Goal: Find specific page/section: Find specific page/section

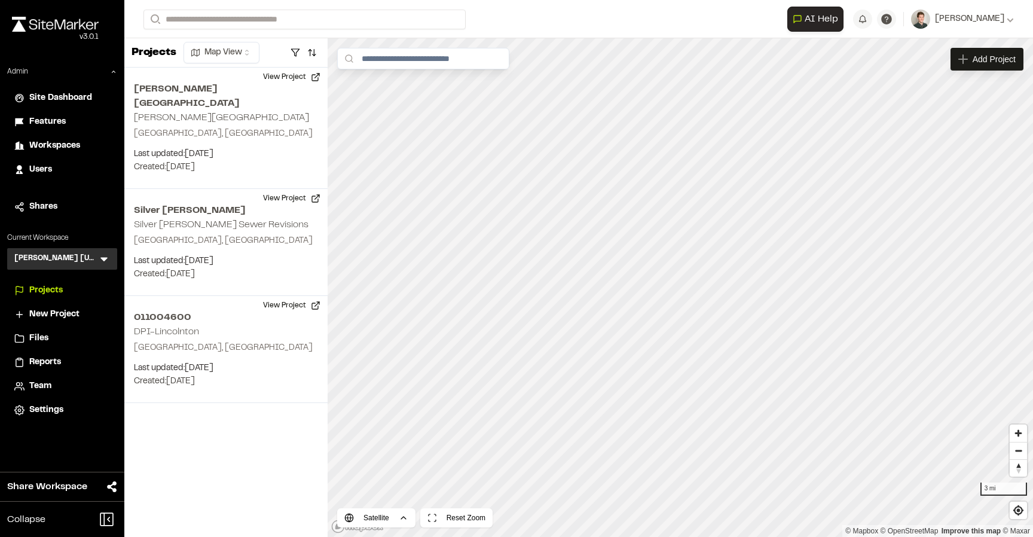
click at [104, 263] on icon at bounding box center [104, 259] width 12 height 12
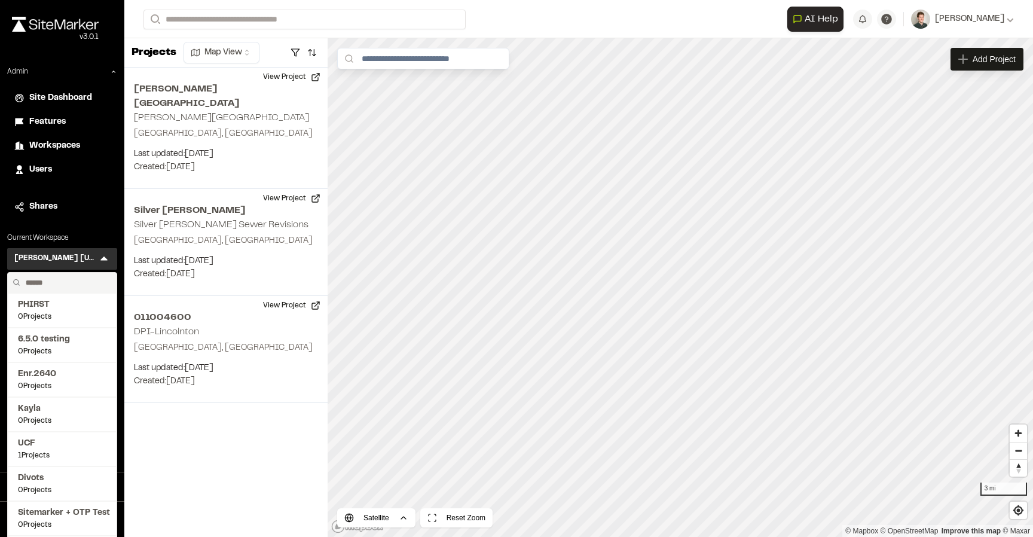
click at [59, 278] on input "text" at bounding box center [66, 283] width 91 height 20
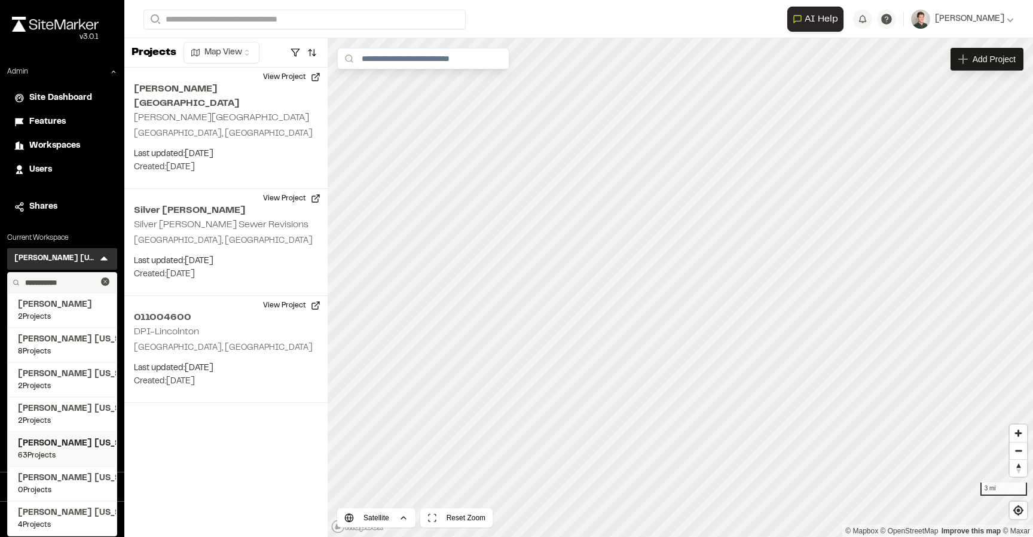
type input "**********"
click at [63, 451] on span "63 Projects" at bounding box center [62, 455] width 88 height 11
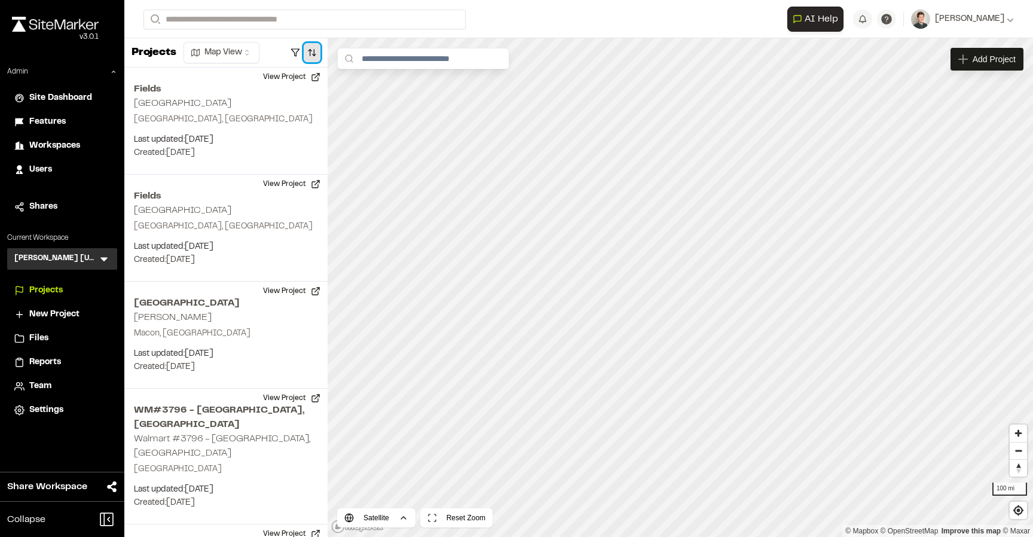
click at [312, 62] on button "button" at bounding box center [312, 52] width 17 height 19
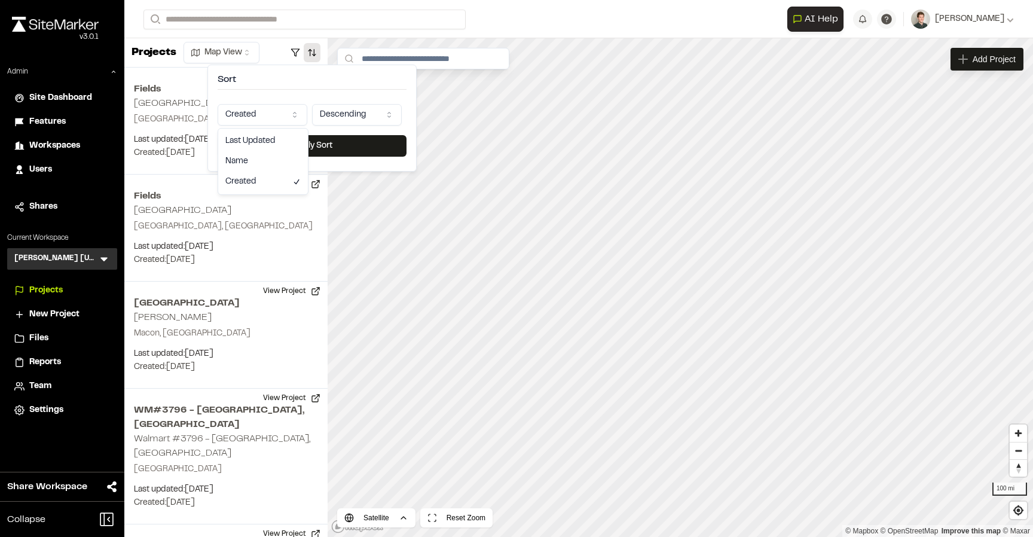
click at [272, 112] on html "Close sidebar v 3.0.1 Admin Site Dashboard Features Workspaces Users Shares Cur…" at bounding box center [516, 268] width 1033 height 537
click at [261, 128] on div "Last Updated Name Created" at bounding box center [263, 161] width 91 height 67
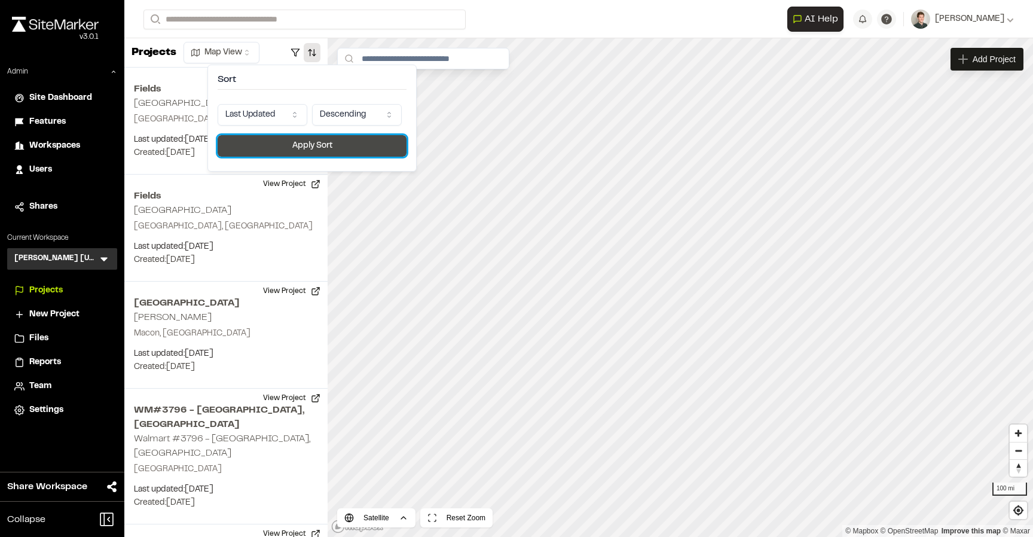
click at [270, 147] on button "Apply Sort" at bounding box center [312, 146] width 189 height 22
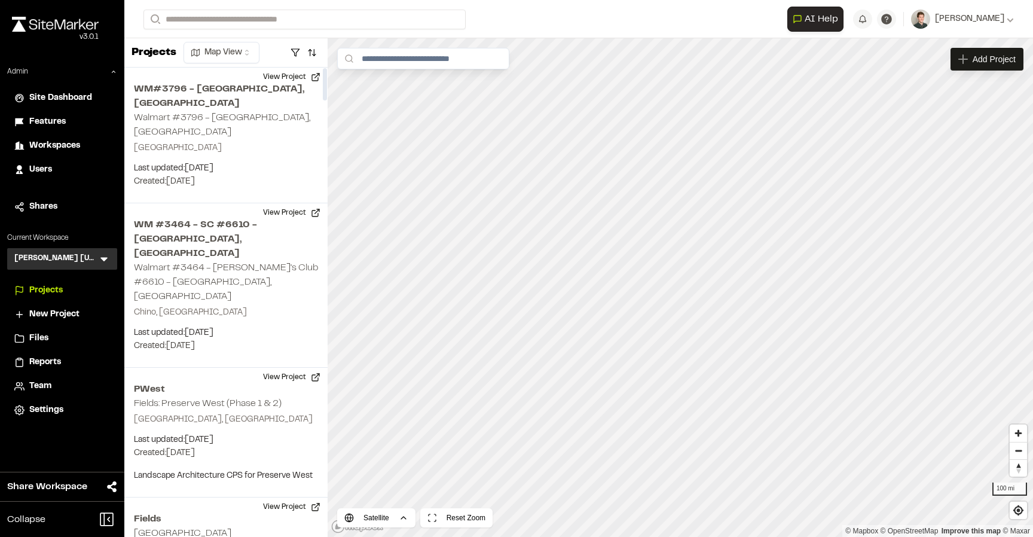
click at [103, 262] on icon at bounding box center [104, 259] width 12 height 12
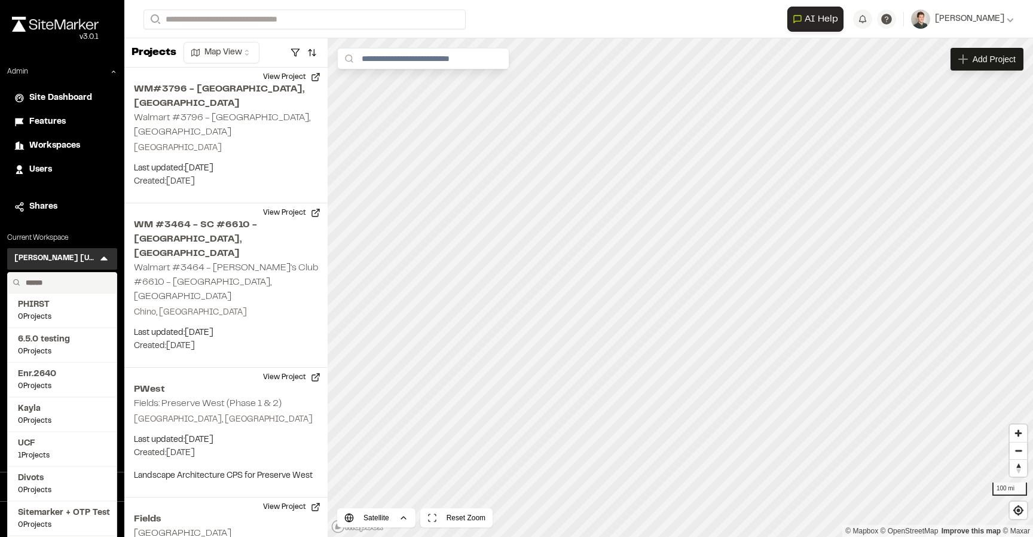
click at [68, 286] on input "text" at bounding box center [66, 283] width 91 height 20
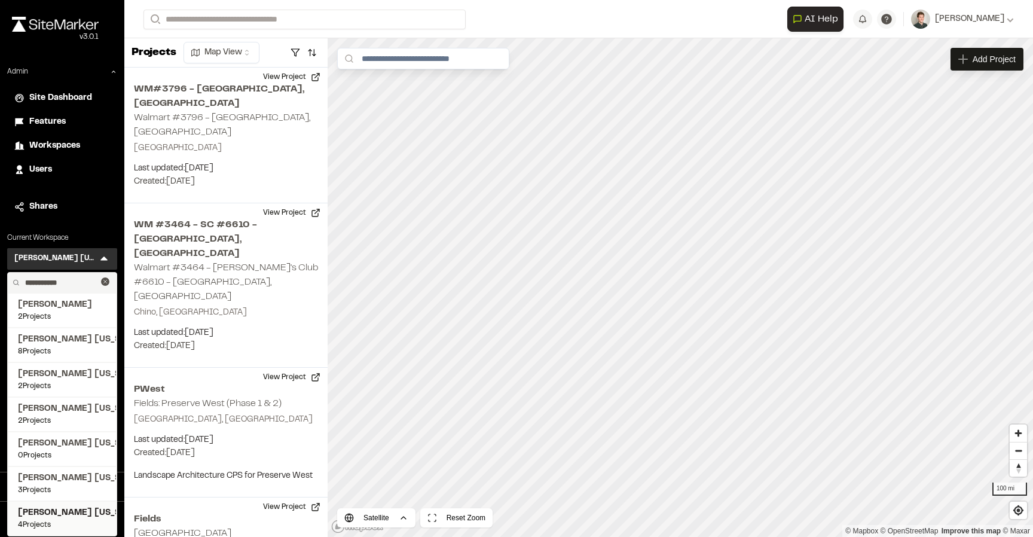
type input "**********"
click at [55, 517] on span "[PERSON_NAME] [US_STATE]" at bounding box center [62, 512] width 88 height 13
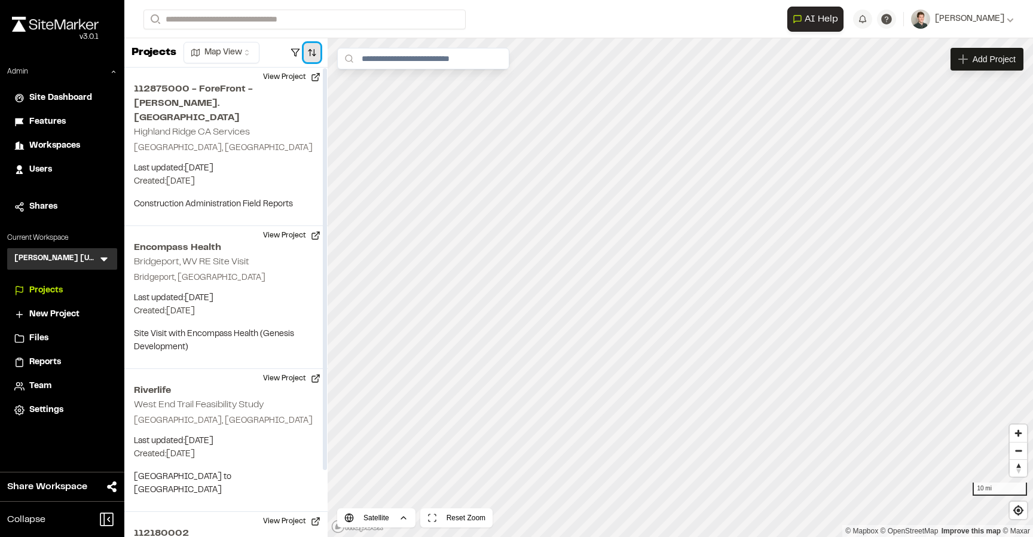
click at [311, 52] on button "button" at bounding box center [312, 52] width 17 height 19
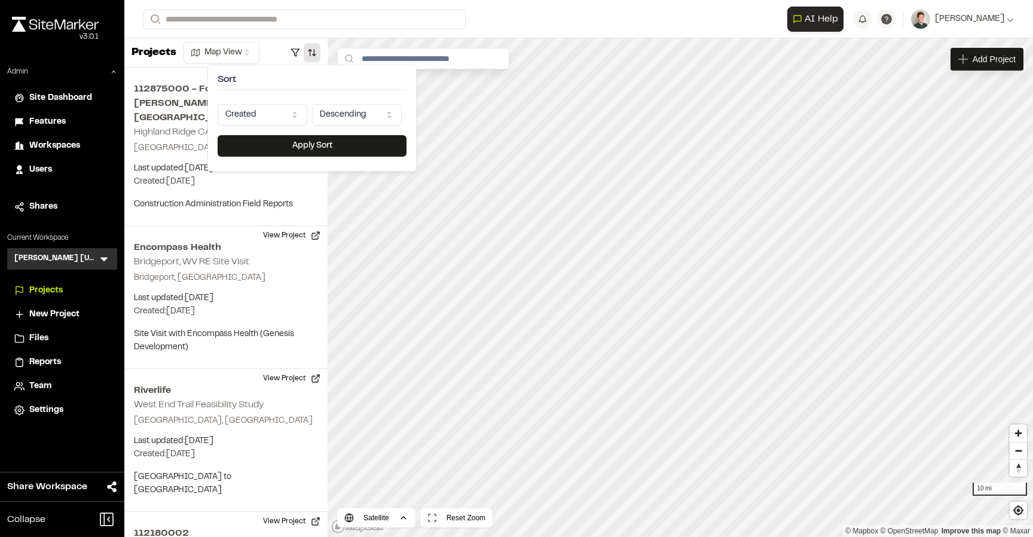
click at [275, 114] on html "Close sidebar v 3.0.1 Admin Site Dashboard Features Workspaces Users Shares Cur…" at bounding box center [516, 268] width 1033 height 537
click at [290, 143] on button "Apply Sort" at bounding box center [312, 146] width 189 height 22
